Goal: Complete application form: Complete application form

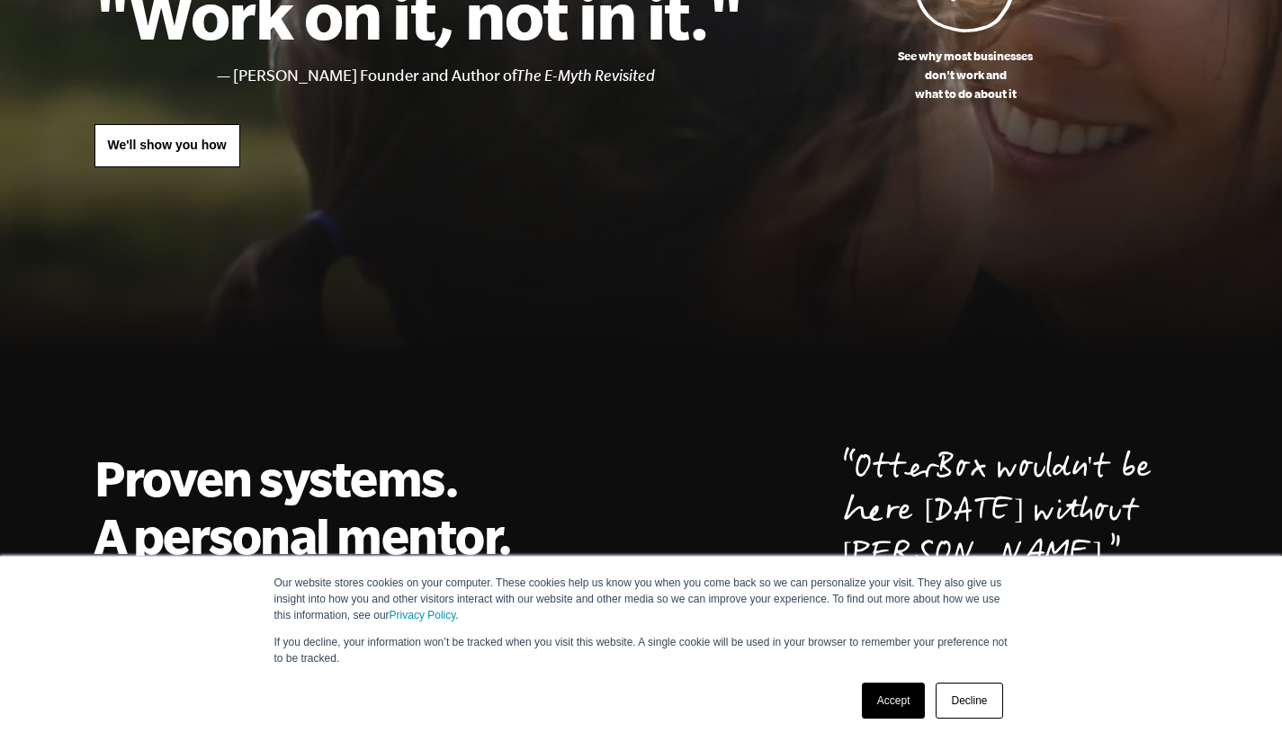
scroll to position [257, 0]
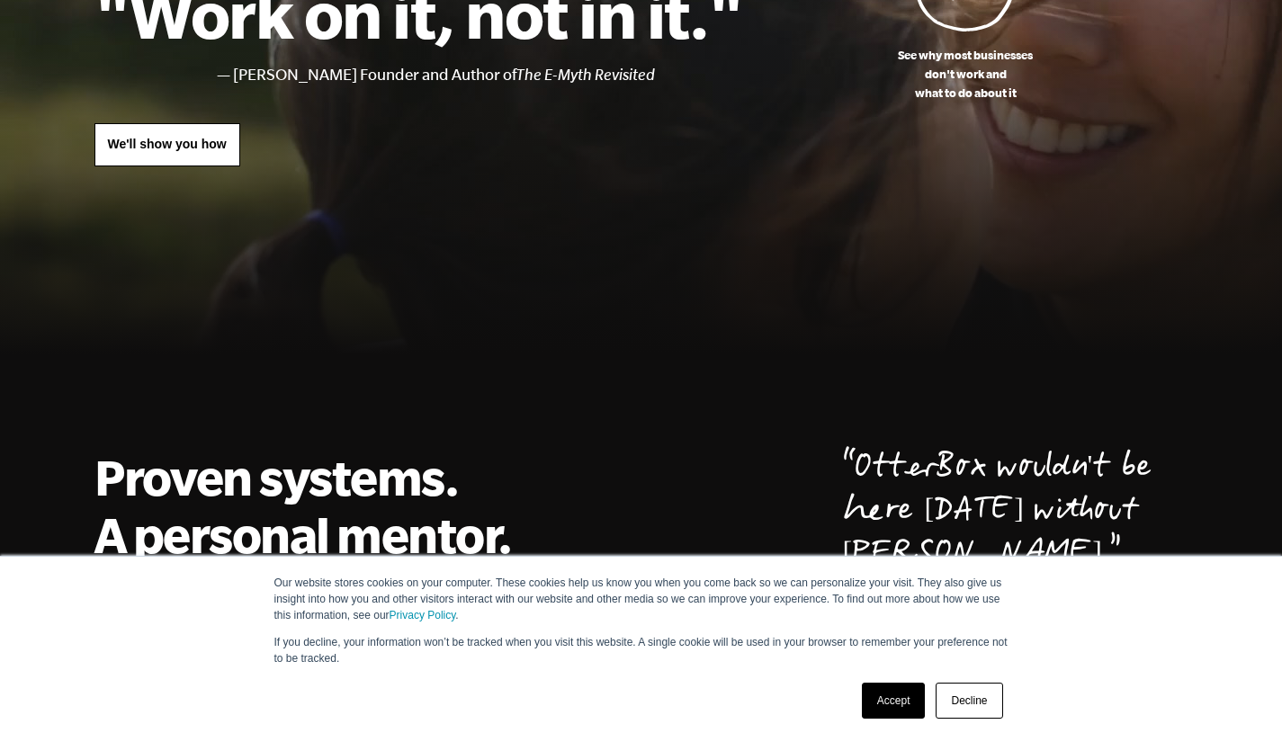
click at [905, 693] on link "Accept" at bounding box center [894, 701] width 64 height 36
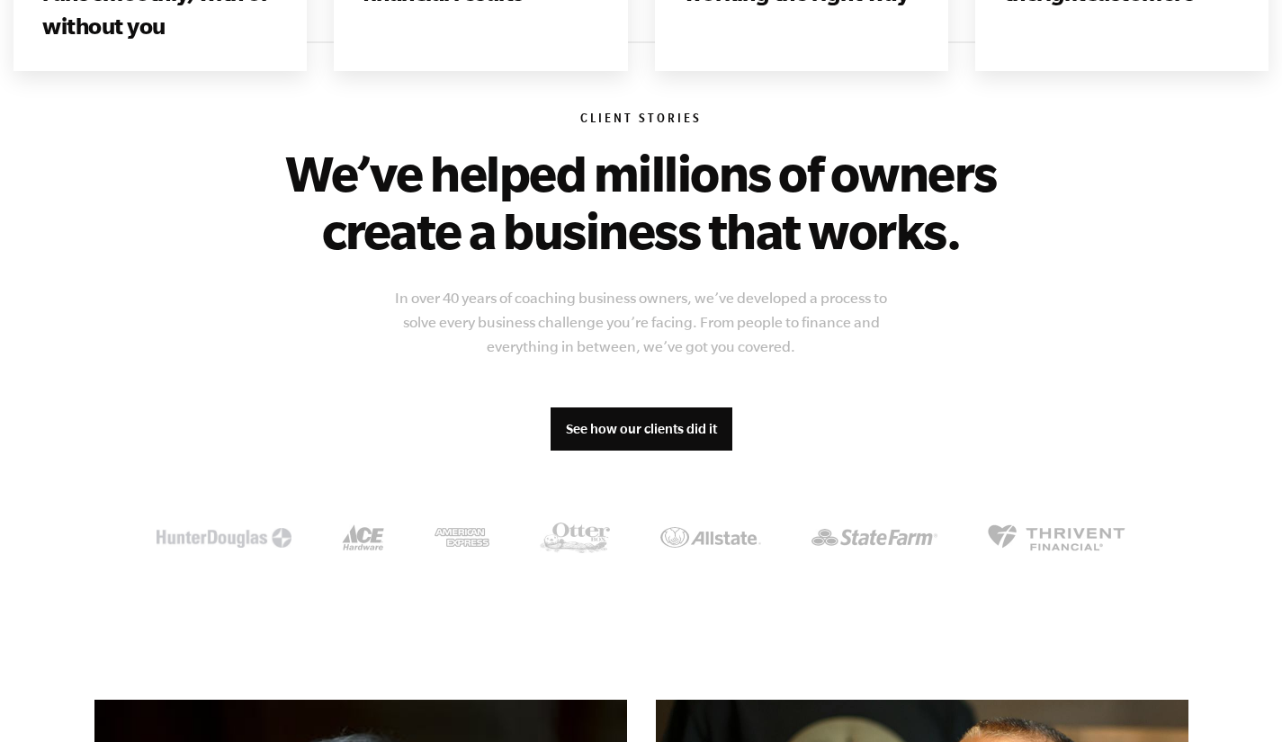
scroll to position [1347, 0]
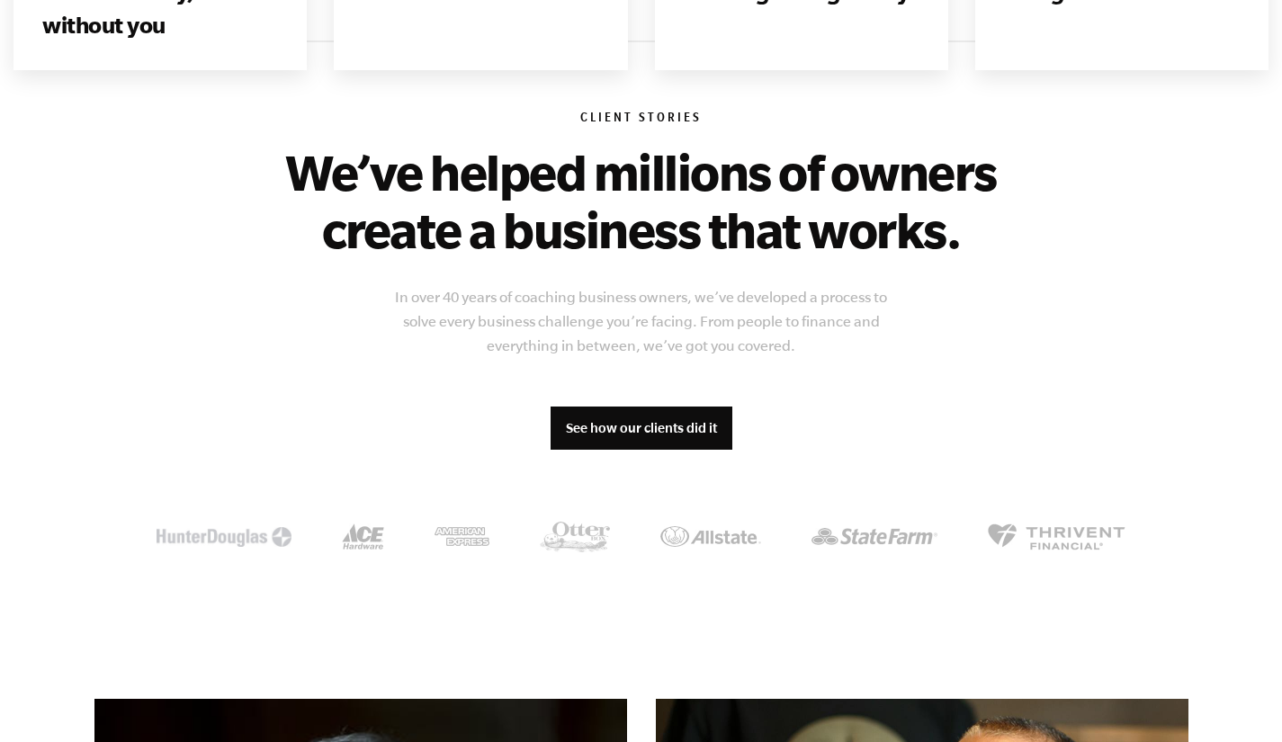
click at [742, 376] on div "Client Stories We’ve helped millions of owners create a business that works. In…" at bounding box center [641, 333] width 1094 height 586
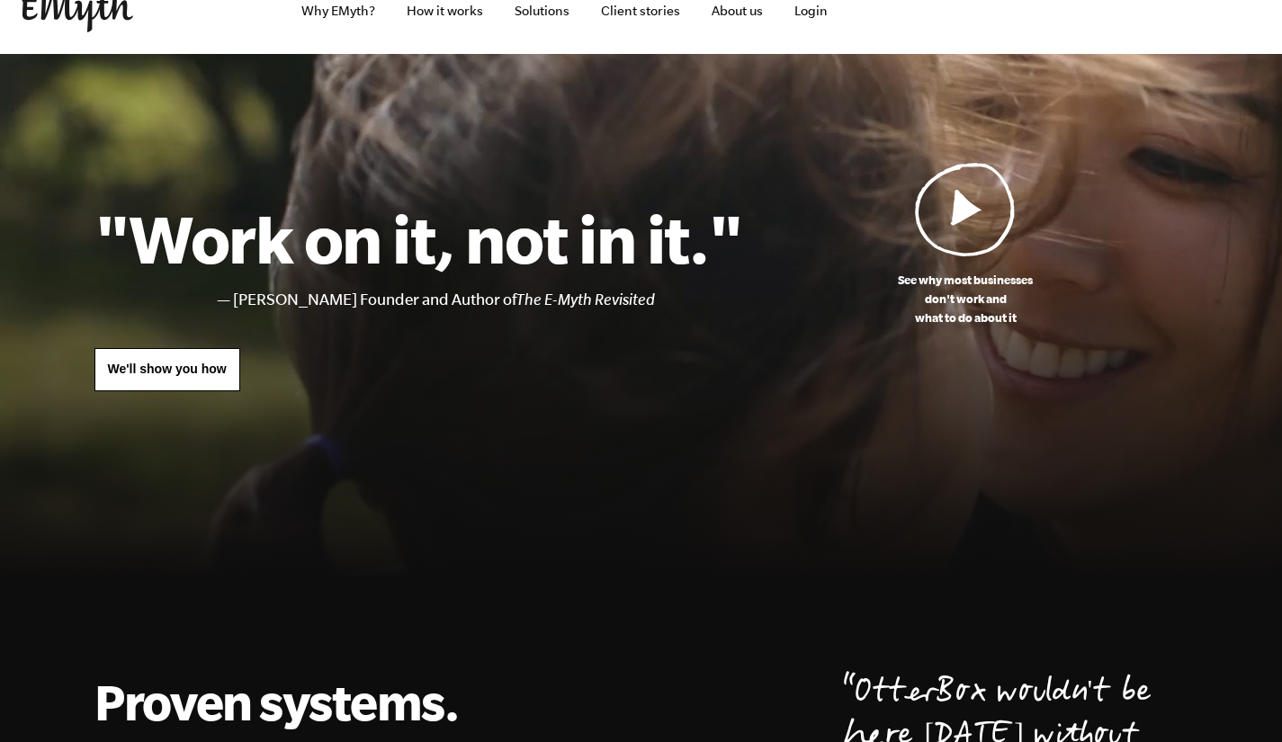
scroll to position [0, 0]
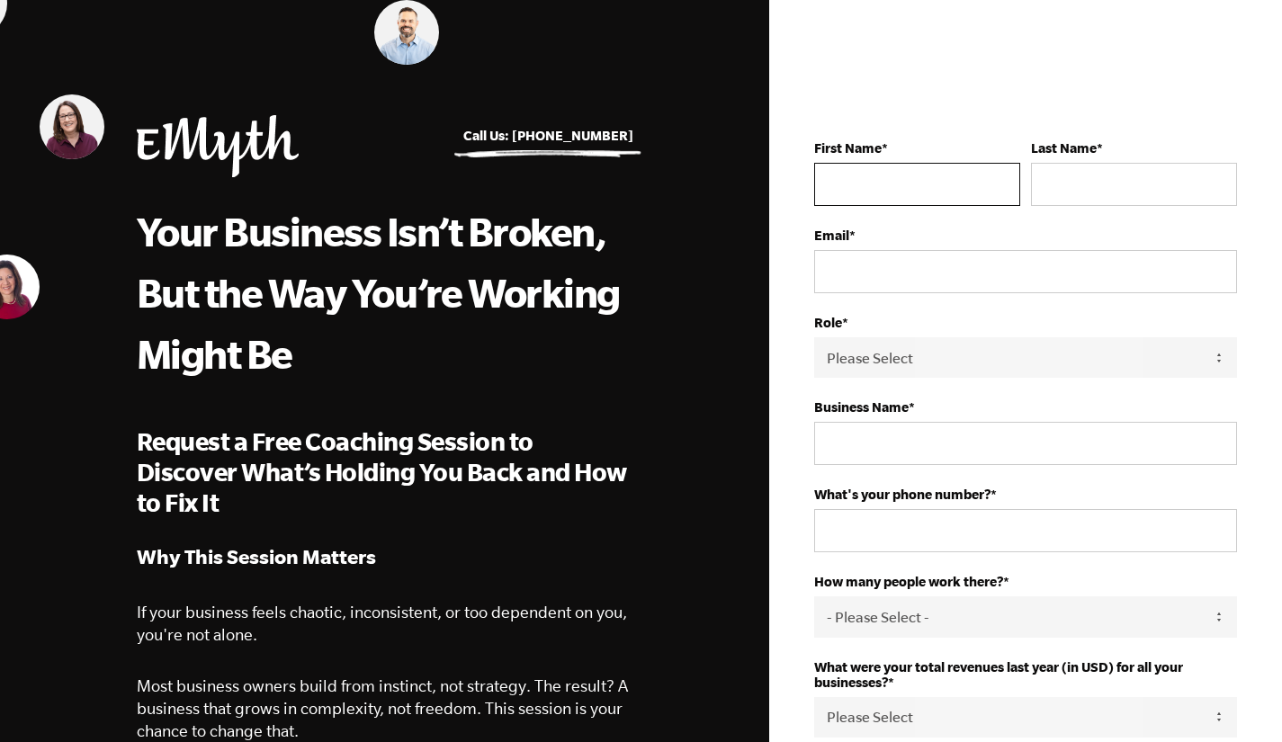
click at [894, 183] on input "First Name *" at bounding box center [917, 184] width 206 height 43
type input "Karena"
type input "Thek"
type input "karena@osteopilates.com"
type input "Pilates Teck, Inc"
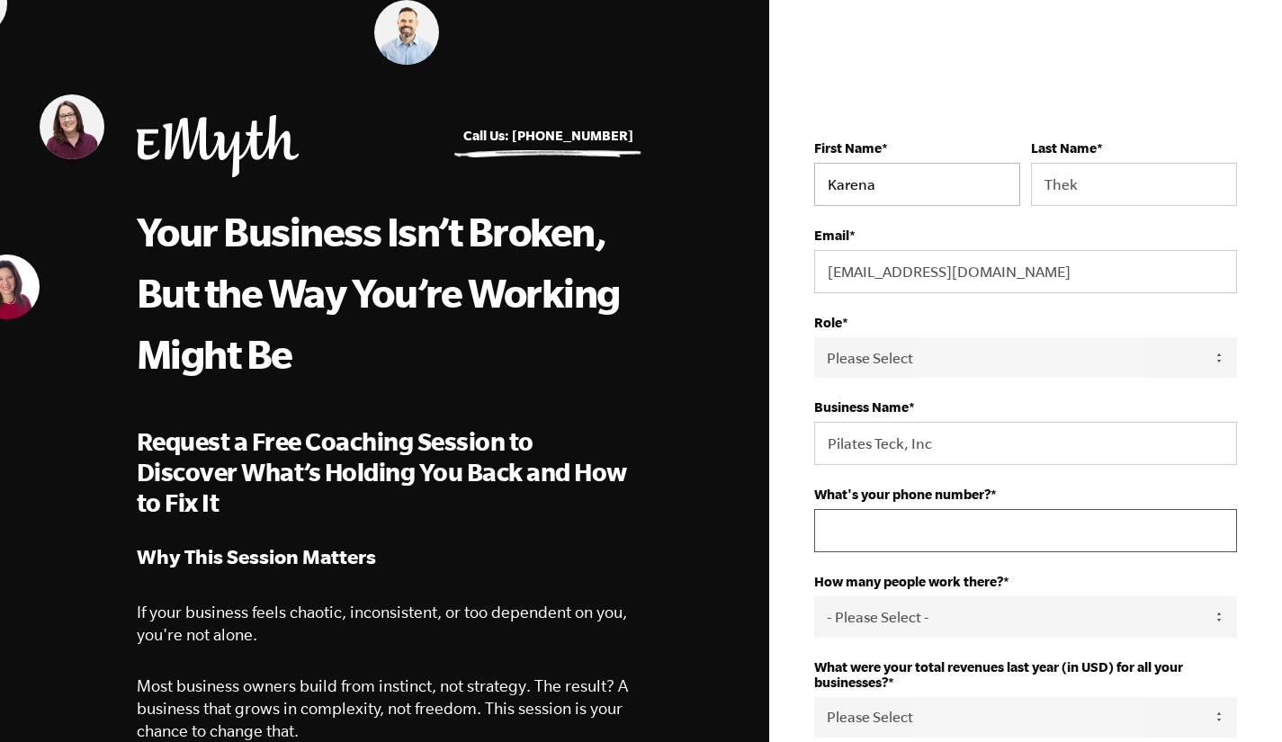
type input "16617555511"
select select "United States"
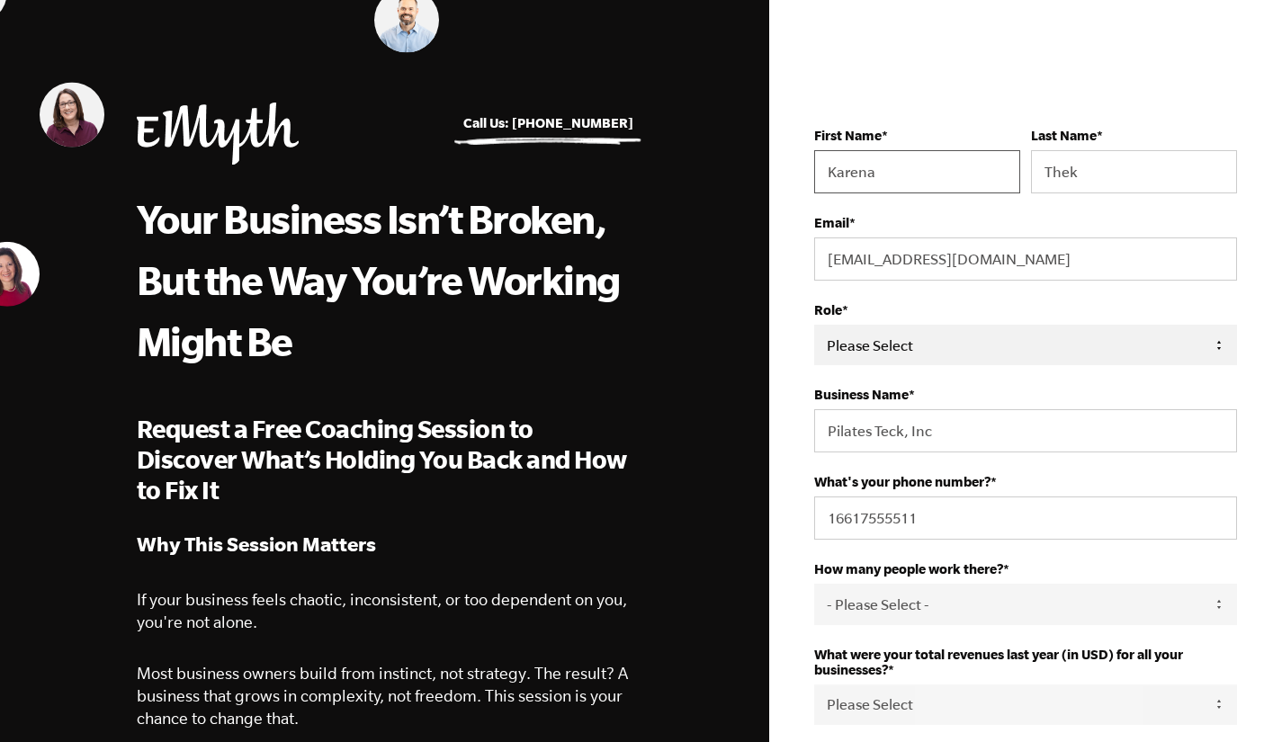
scroll to position [10, 0]
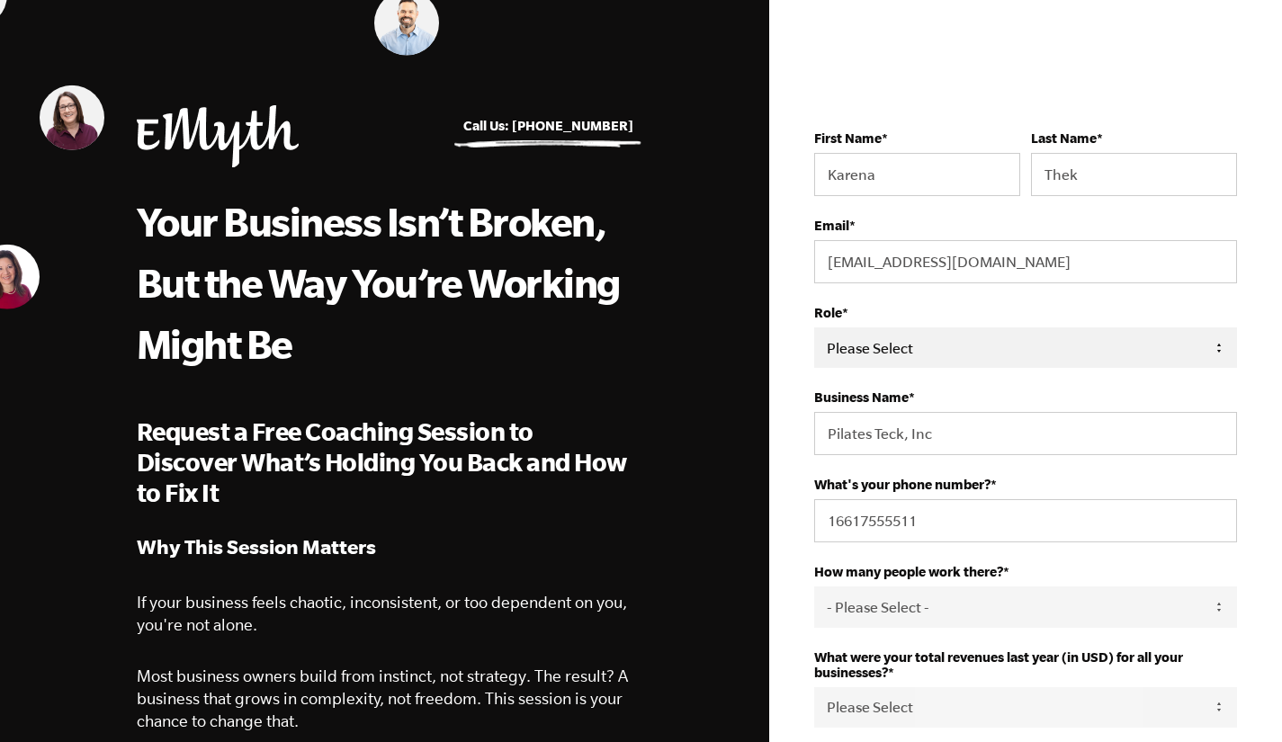
click at [915, 345] on select "Please Select Owner Partner / Co-Owner Executive Employee / Other" at bounding box center [1025, 347] width 423 height 40
select select "Executive"
click at [814, 328] on select "Please Select Owner Partner / Co-Owner Executive Employee / Other" at bounding box center [1025, 347] width 423 height 40
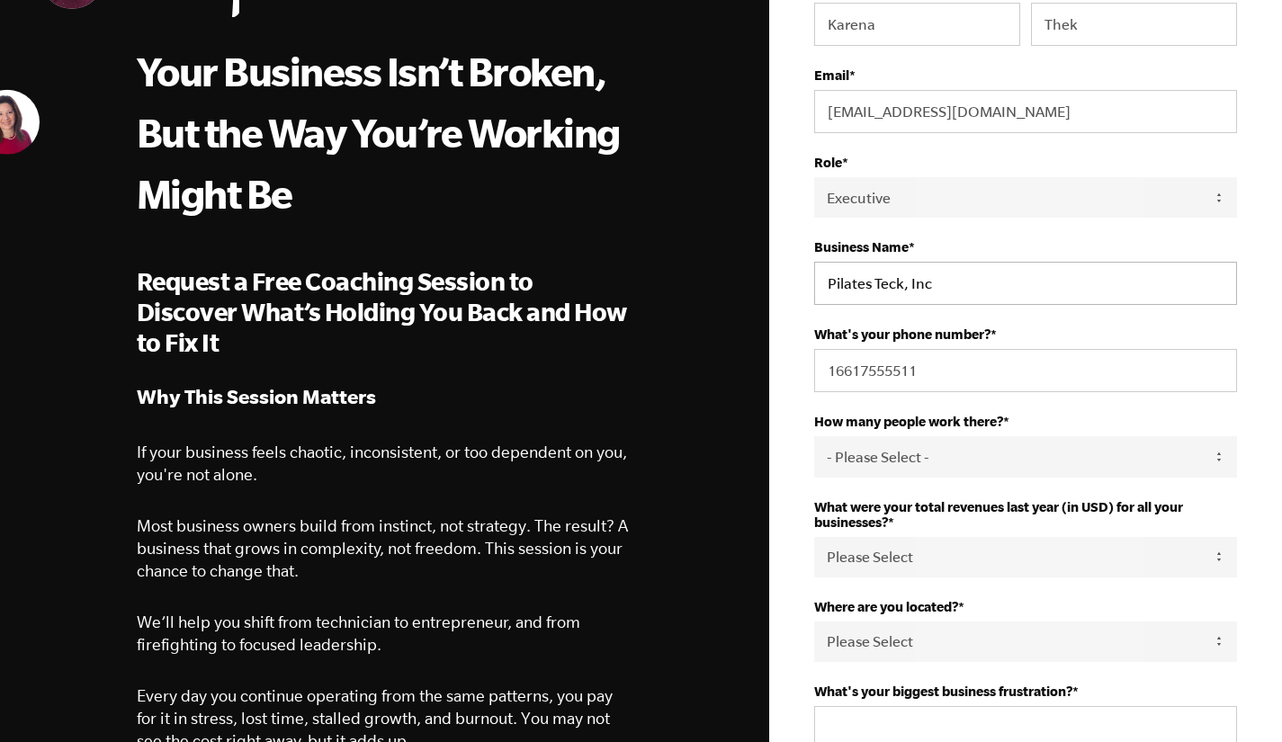
scroll to position [161, 0]
click at [939, 453] on select "- Please Select - 50+ 35-49 20-34 10-19 4-9 1-3 0" at bounding box center [1025, 455] width 423 height 40
select select "1-3"
click at [814, 438] on select "- Please Select - 50+ 35-49 20-34 10-19 4-9 1-3 0" at bounding box center [1025, 455] width 423 height 40
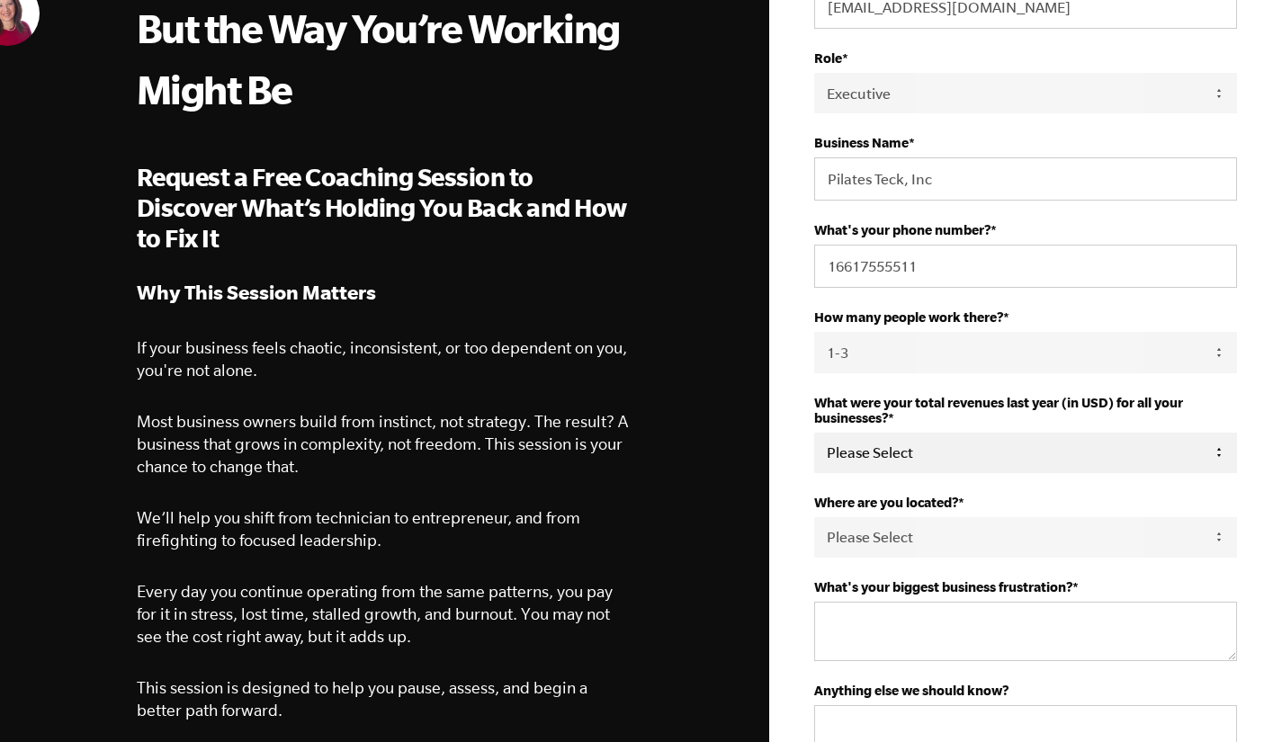
scroll to position [265, 0]
click at [923, 451] on select "Please Select 0-75K 76-150K 151-275K 276-500K 501-750K 751-1M 1-2.5M 2.5-5M 5-1…" at bounding box center [1025, 452] width 423 height 40
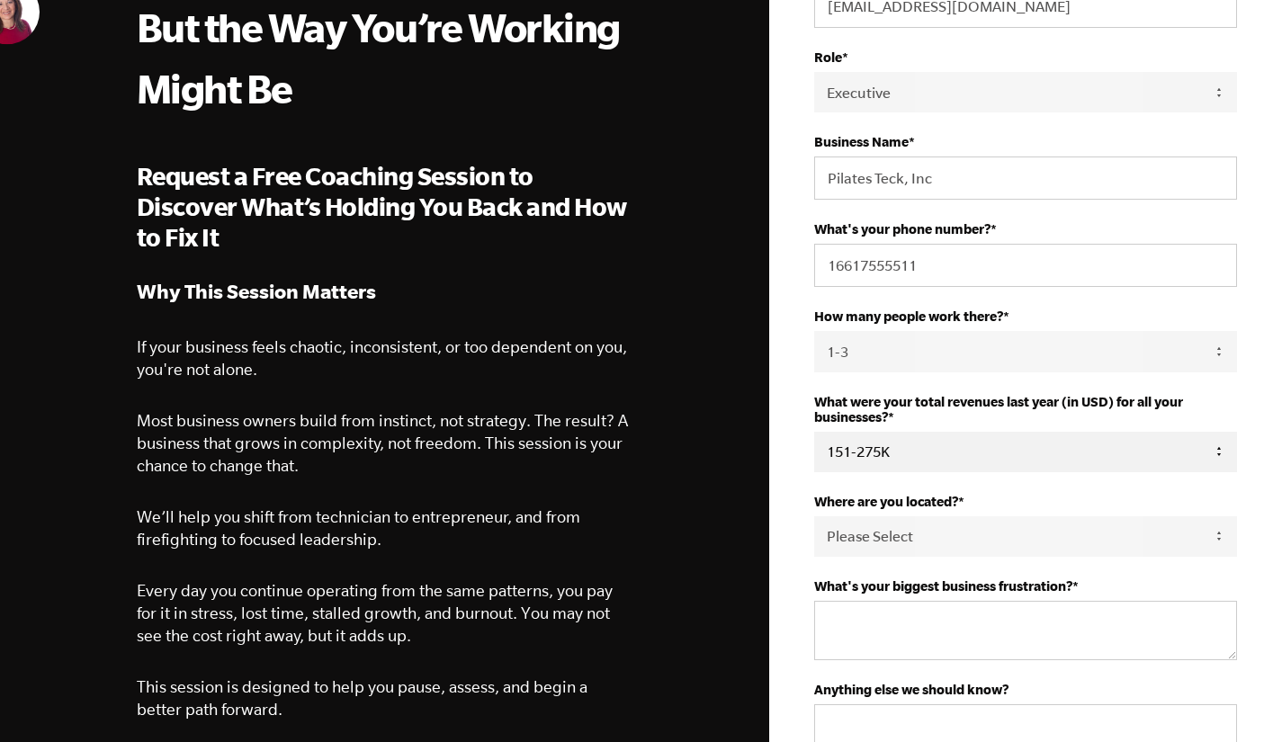
click at [814, 434] on select "Please Select 0-75K 76-150K 151-275K 276-500K 501-750K 751-1M 1-2.5M 2.5-5M 5-1…" at bounding box center [1025, 452] width 423 height 40
click at [898, 452] on select "Please Select 0-75K 76-150K 151-275K 276-500K 501-750K 751-1M 1-2.5M 2.5-5M 5-1…" at bounding box center [1025, 452] width 423 height 40
select select "276-500K"
click at [814, 434] on select "Please Select 0-75K 76-150K 151-275K 276-500K 501-750K 751-1M 1-2.5M 2.5-5M 5-1…" at bounding box center [1025, 452] width 423 height 40
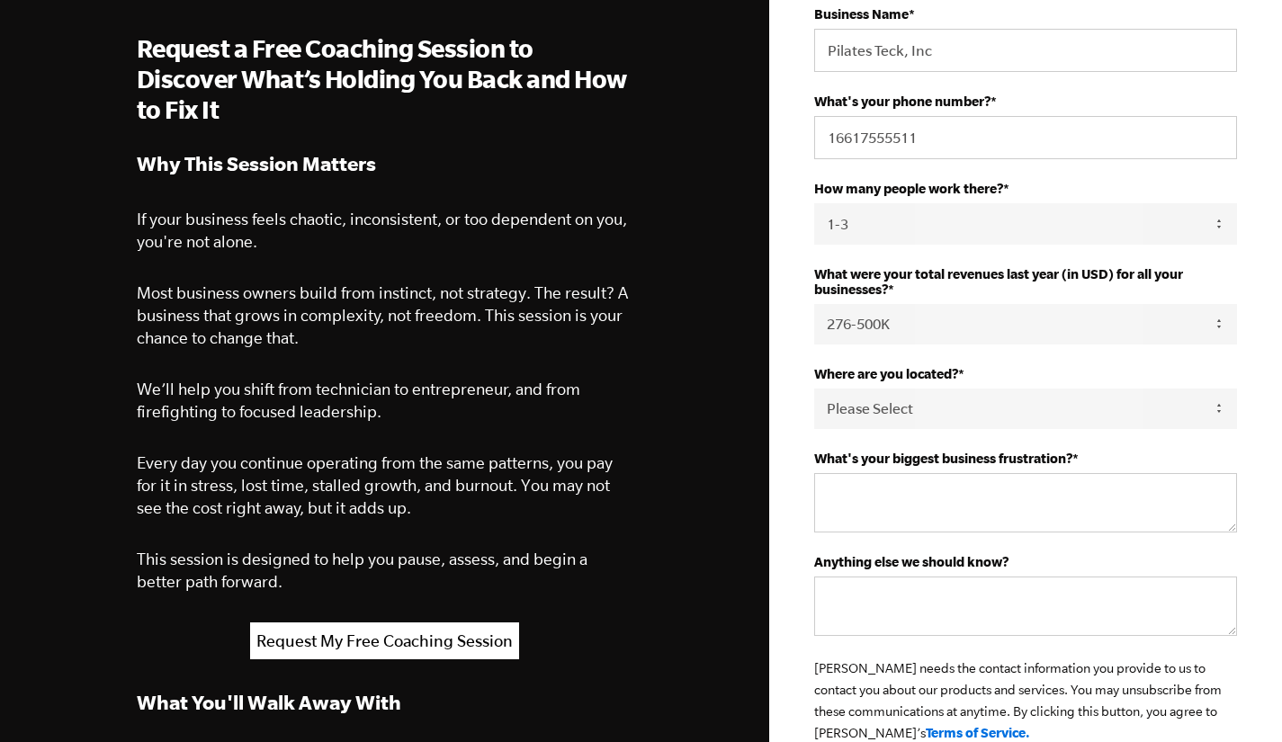
scroll to position [394, 0]
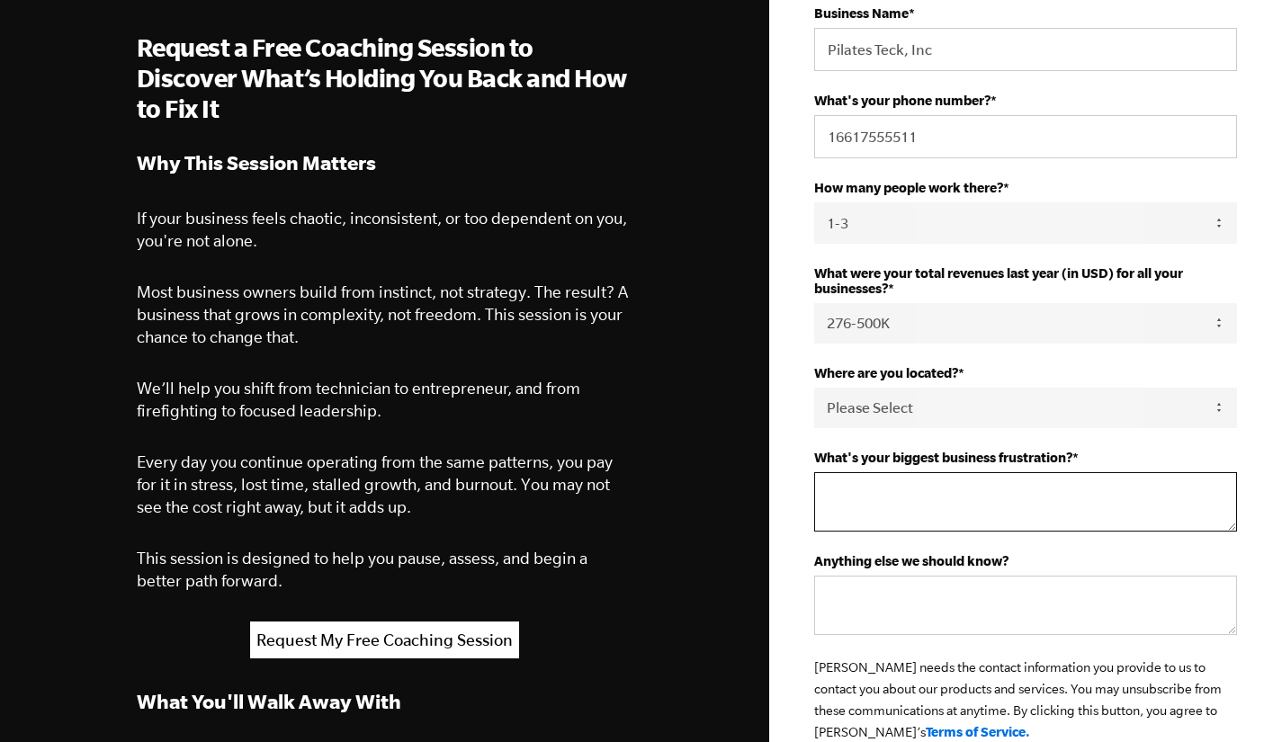
click at [889, 529] on textarea "What's your biggest business frustration? *" at bounding box center [1025, 501] width 423 height 59
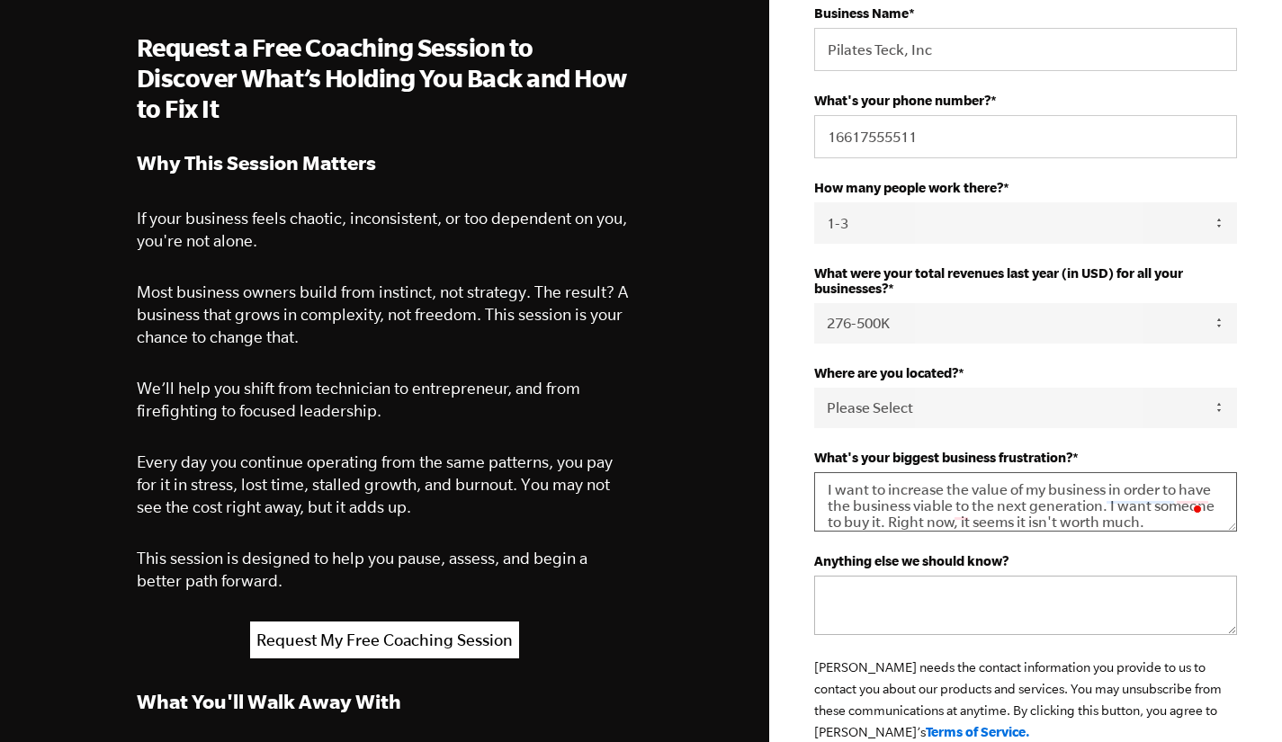
type textarea "I want to increase the value of my business in order to have the business viabl…"
click at [888, 580] on textarea "Anything else we should know?" at bounding box center [1025, 605] width 423 height 59
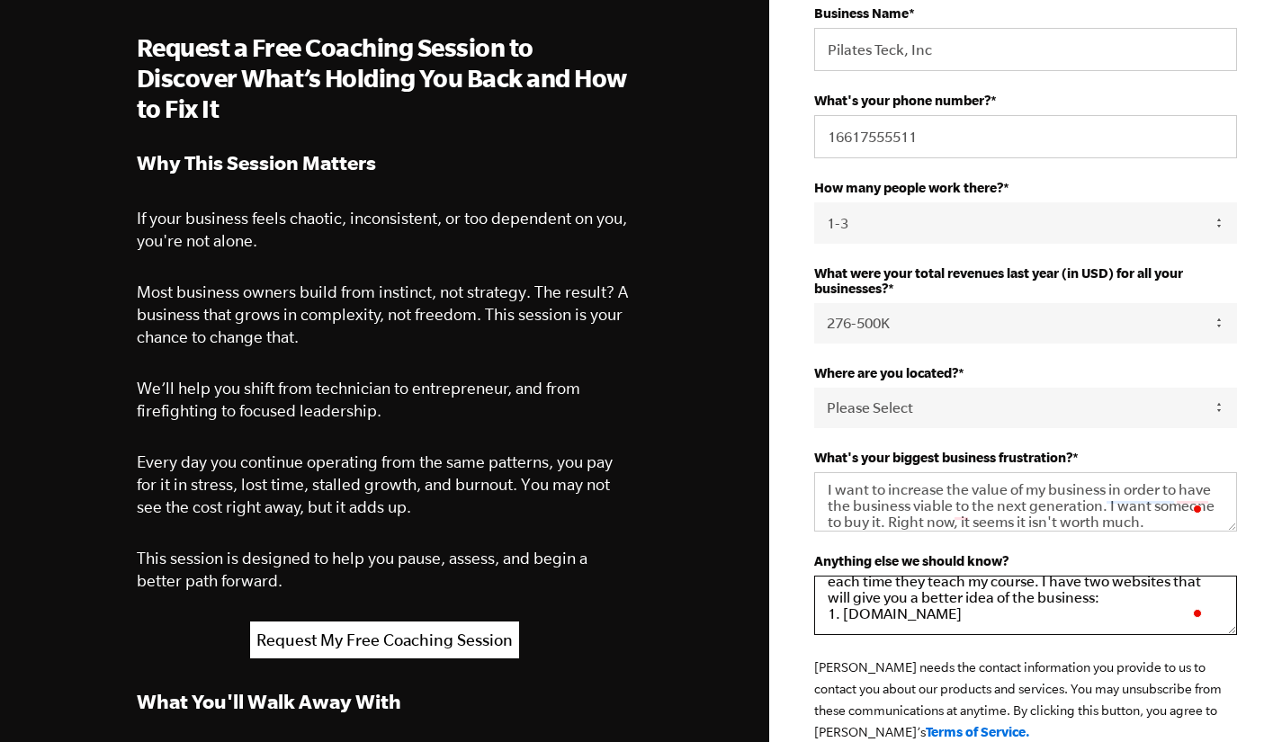
scroll to position [67, 0]
paste textarea "https://osteopilates.com/"
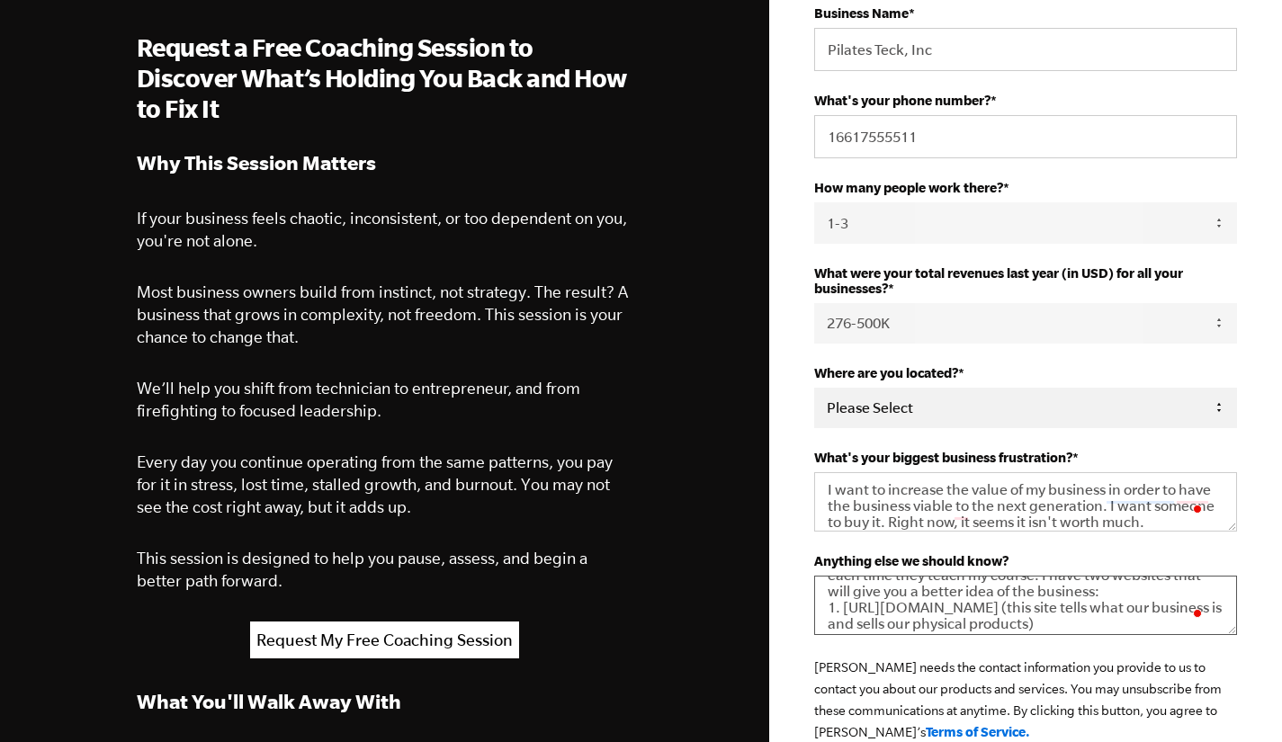
scroll to position [87, 0]
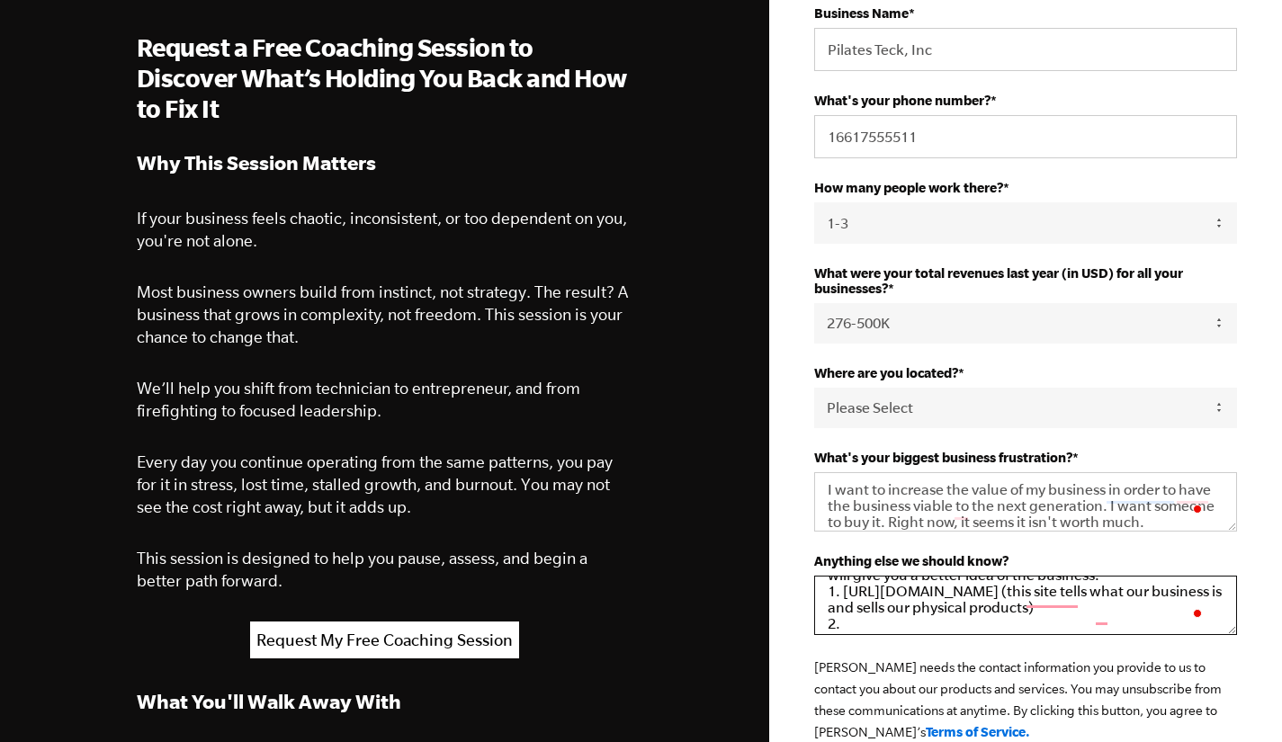
paste textarea "https://scoliopilates.thinkific.com/"
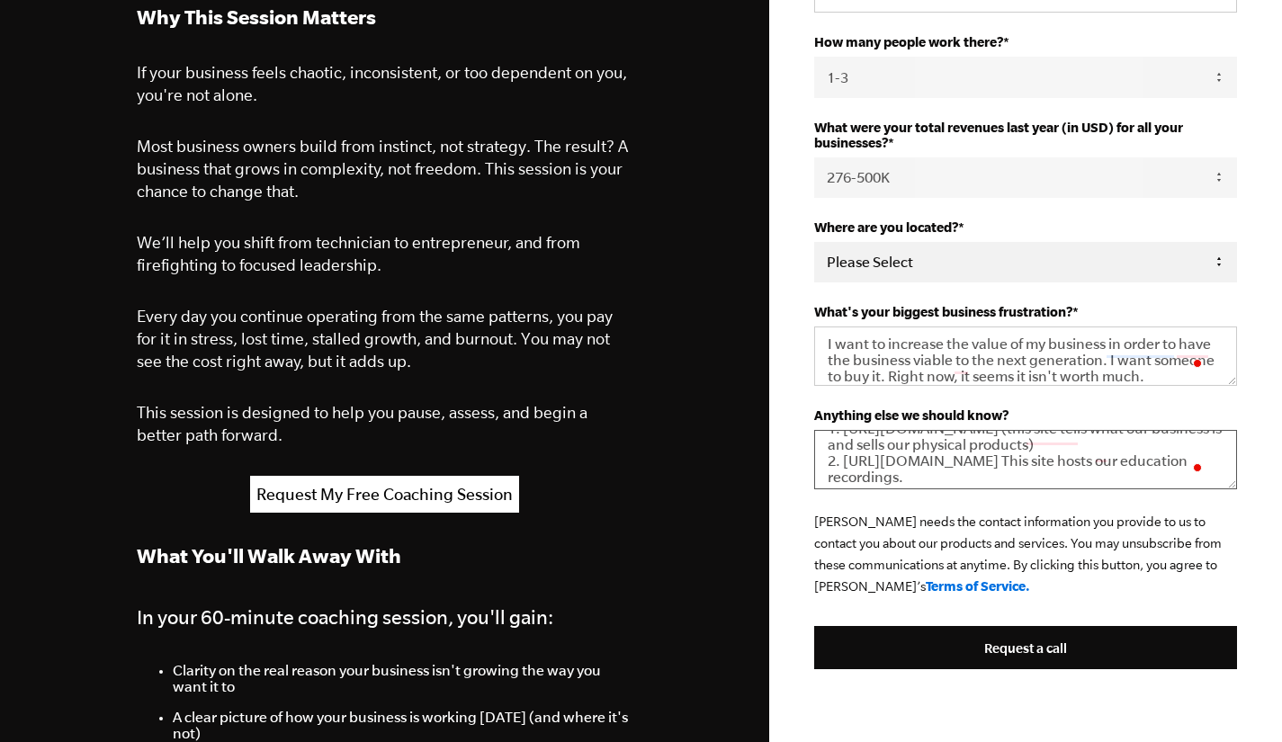
scroll to position [574, 0]
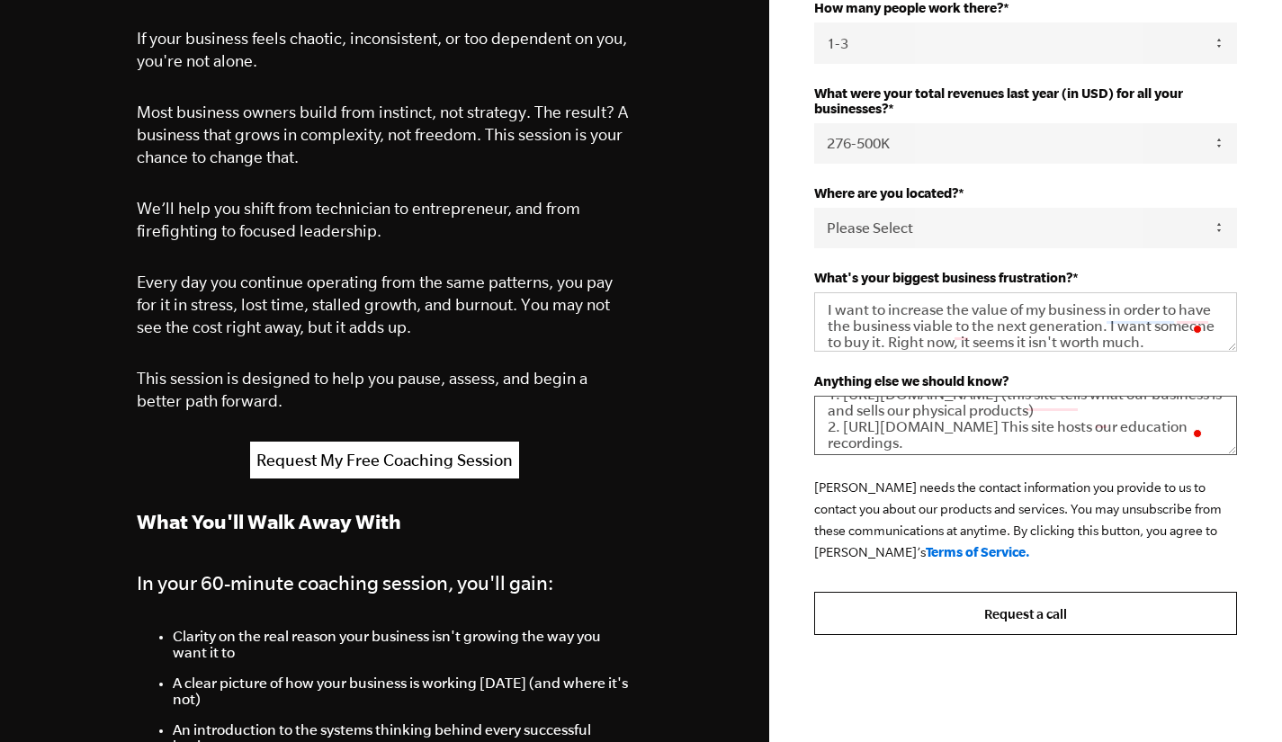
type textarea "I have very few people that I pay directly to run my business. However, I have …"
click at [934, 620] on input "Request a call" at bounding box center [1025, 613] width 423 height 43
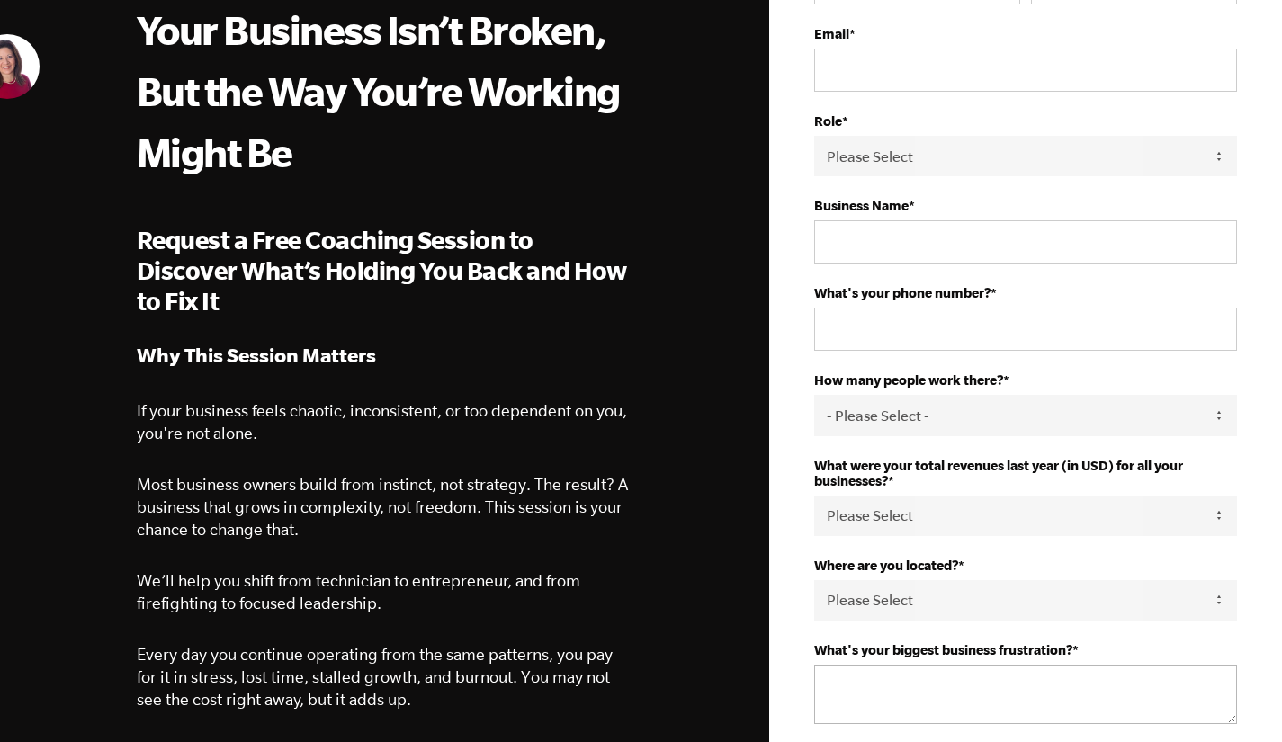
scroll to position [124, 0]
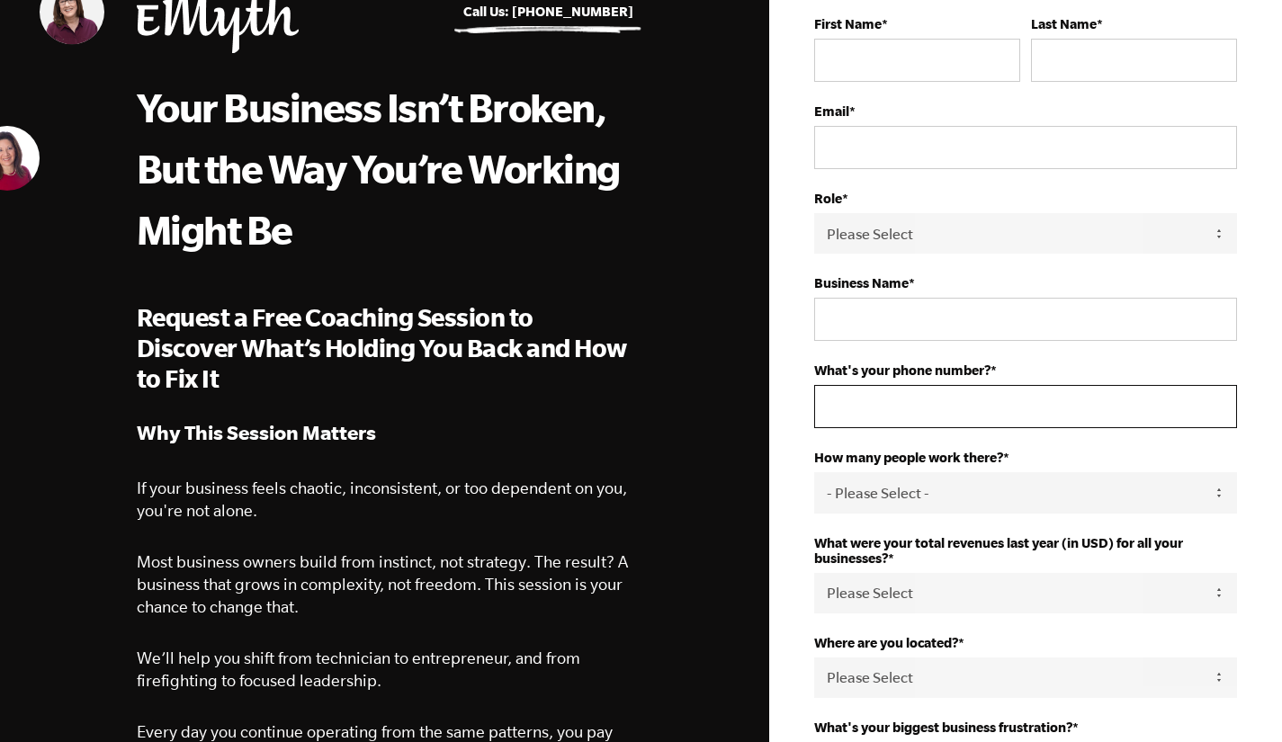
click at [983, 403] on input "What's your phone number? *" at bounding box center [1025, 406] width 423 height 43
type input "16617555511"
type input "Karena"
type input "Thek"
type input "karena@osteopilates.com"
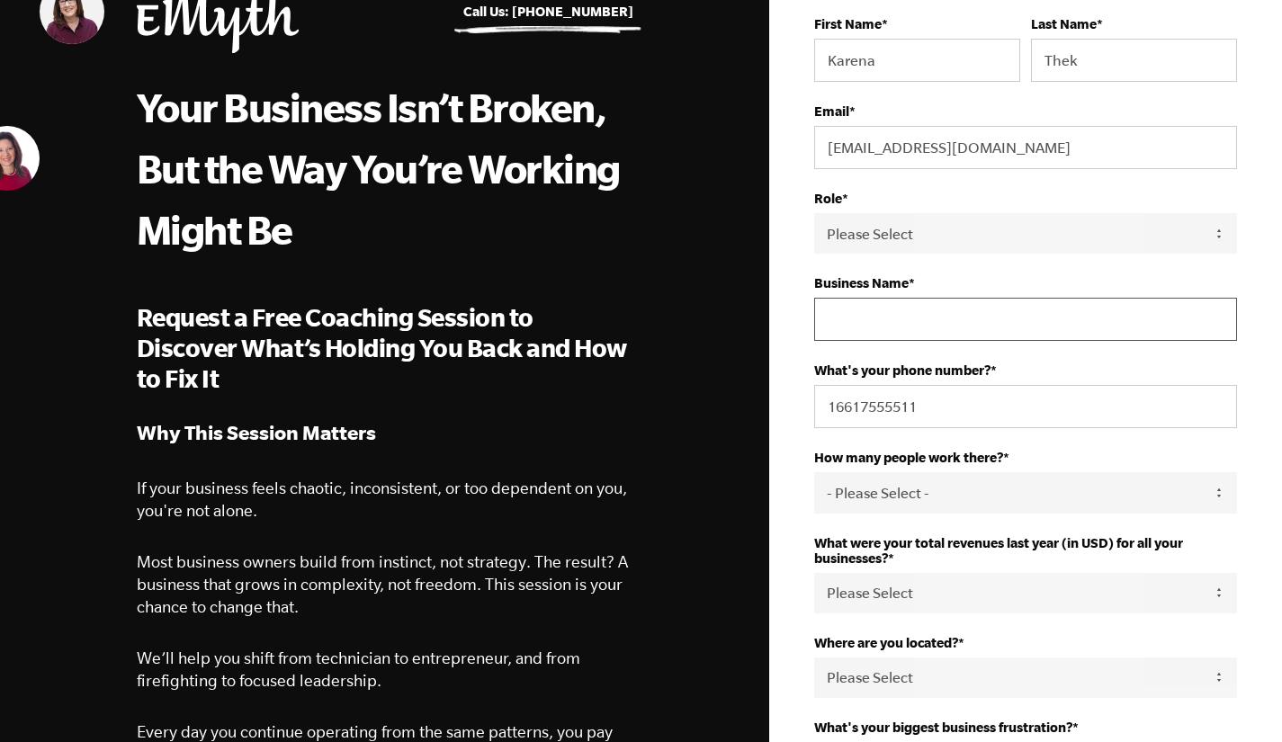
type input "Pilates Teck, Inc"
select select "United States"
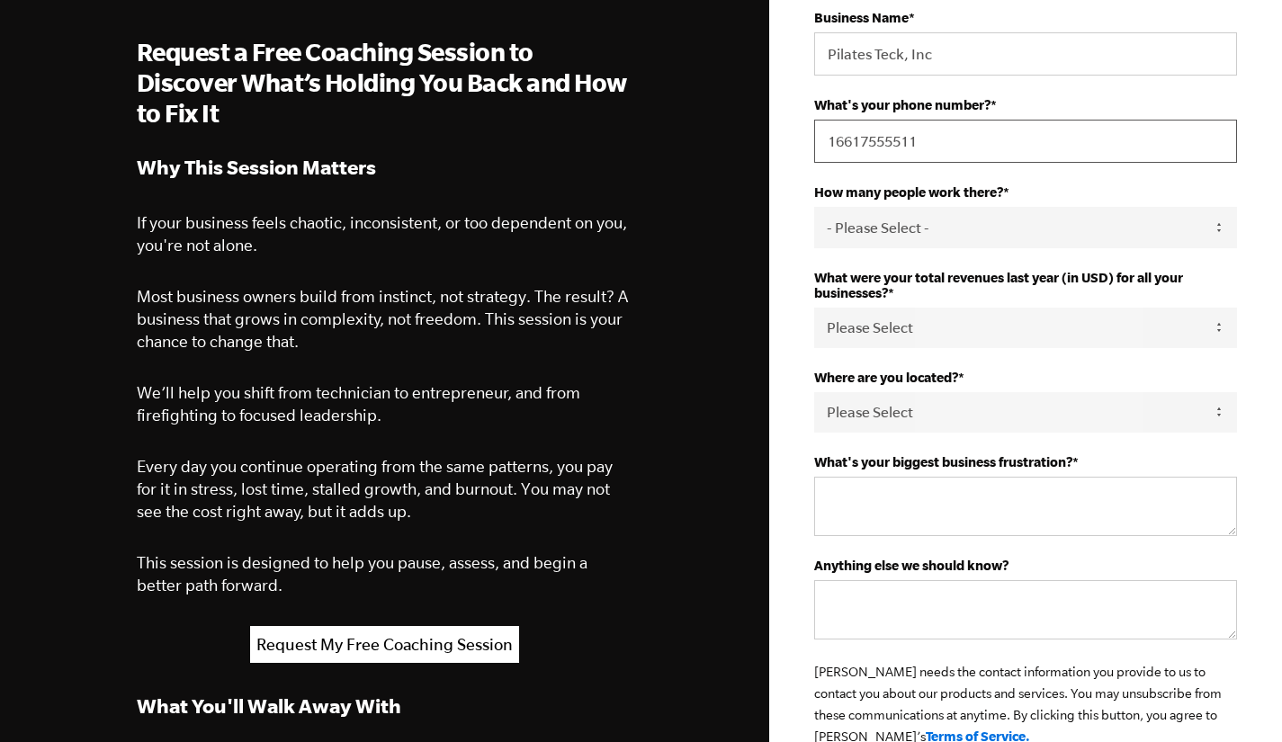
scroll to position [394, 0]
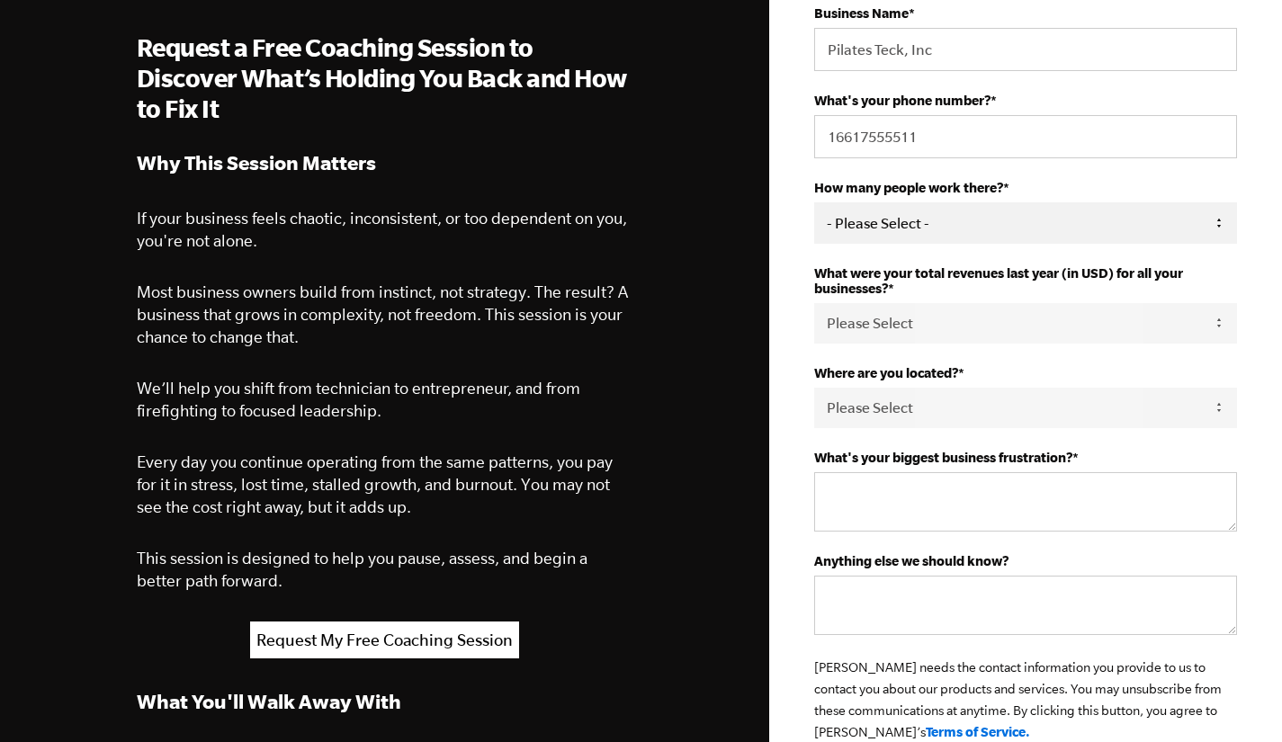
click at [913, 227] on select "- Please Select - 50+ 35-49 20-34 10-19 4-9 1-3 0" at bounding box center [1025, 222] width 423 height 40
select select "1-3"
click at [814, 205] on select "- Please Select - 50+ 35-49 20-34 10-19 4-9 1-3 0" at bounding box center [1025, 222] width 423 height 40
click at [887, 326] on select "Please Select 0-75K 76-150K 151-275K 276-500K 501-750K 751-1M 1-2.5M 2.5-5M 5-1…" at bounding box center [1025, 323] width 423 height 40
select select "276-500K"
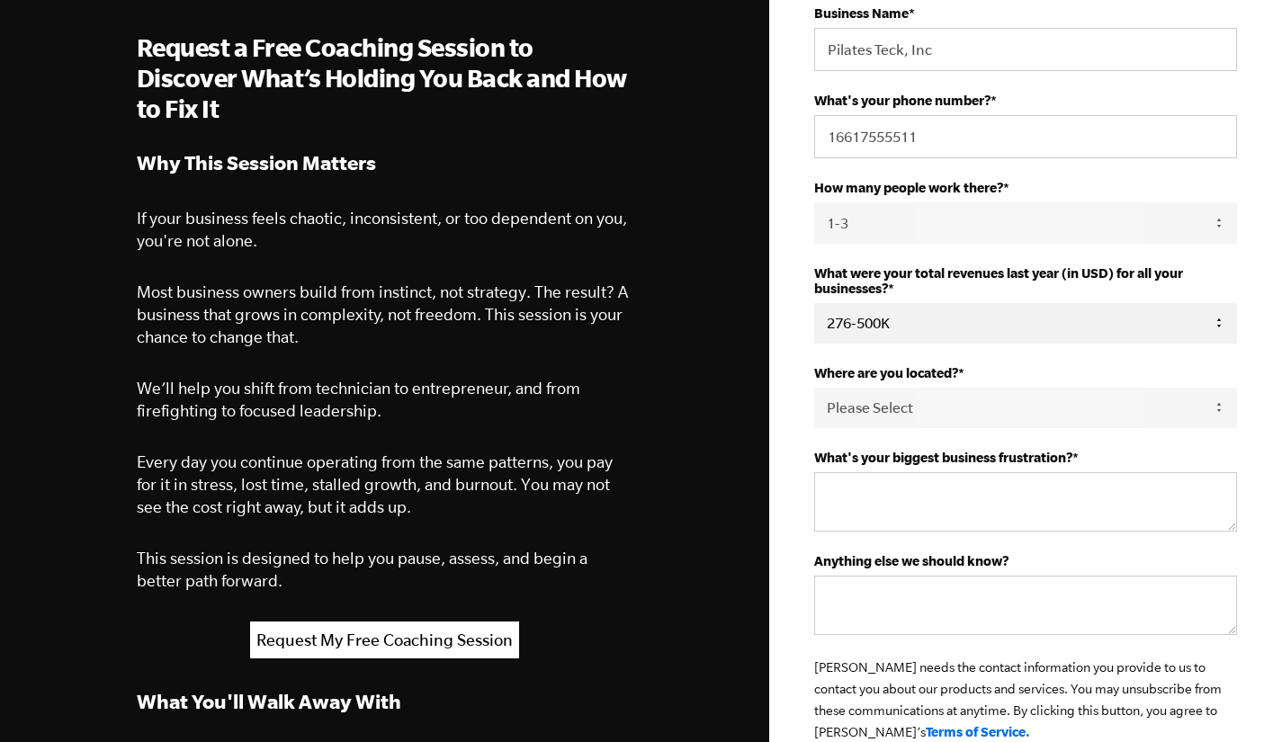
click at [814, 305] on select "Please Select 0-75K 76-150K 151-275K 276-500K 501-750K 751-1M 1-2.5M 2.5-5M 5-1…" at bounding box center [1025, 323] width 423 height 40
click at [888, 484] on textarea "What's your biggest business frustration? *" at bounding box center [1025, 501] width 423 height 59
